Goal: Go to known website: Access a specific website the user already knows

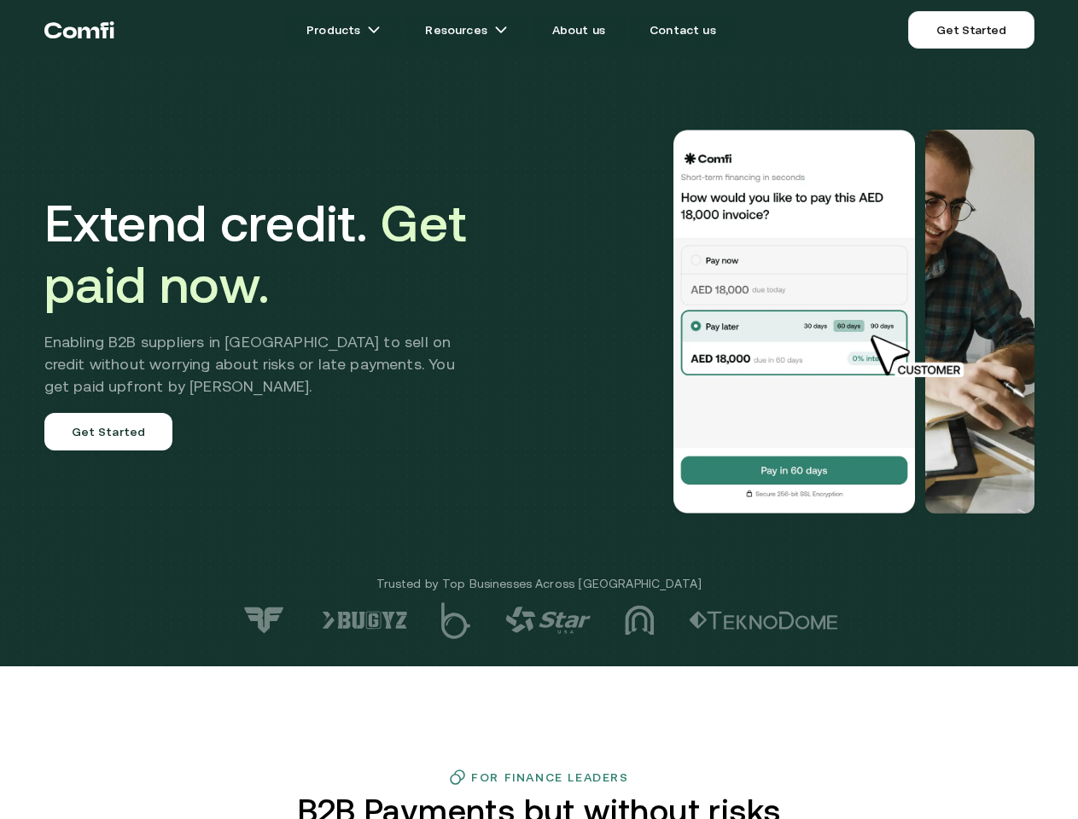
click at [539, 410] on div at bounding box center [767, 322] width 533 height 384
